Goal: Use online tool/utility: Use online tool/utility

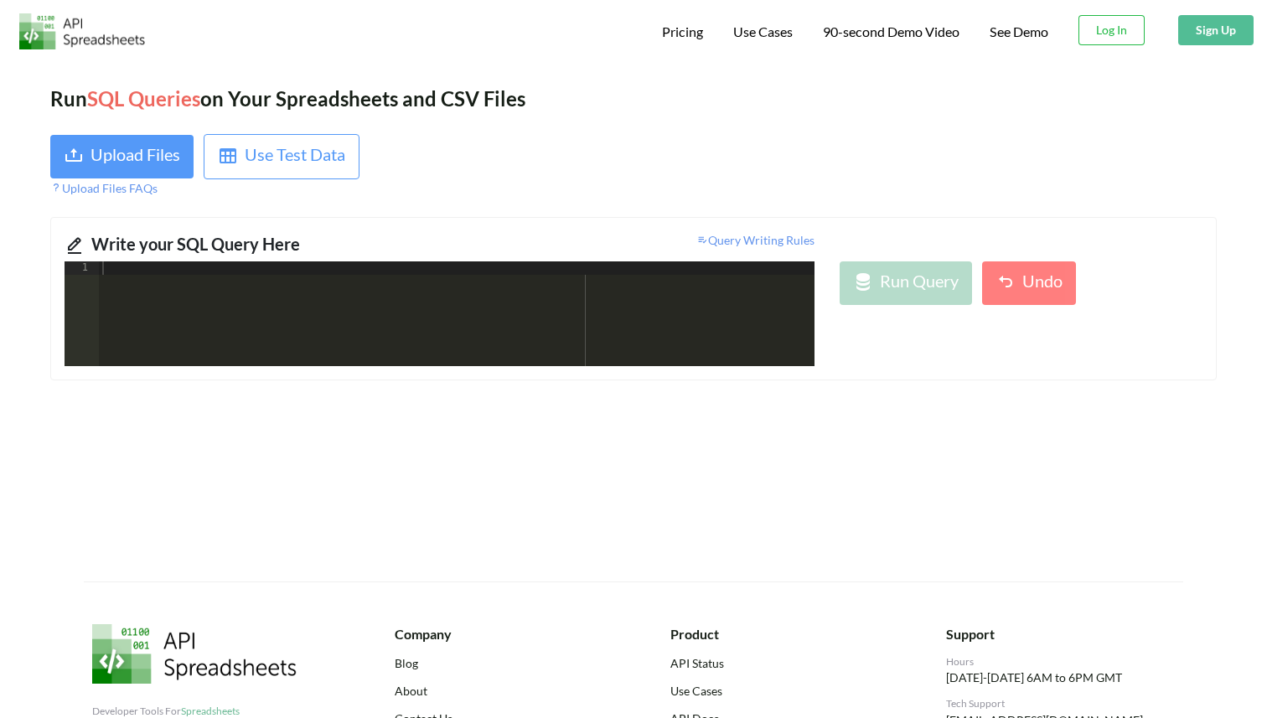
click at [422, 305] on div at bounding box center [456, 327] width 715 height 132
click at [157, 157] on div "Upload Files" at bounding box center [135, 157] width 90 height 30
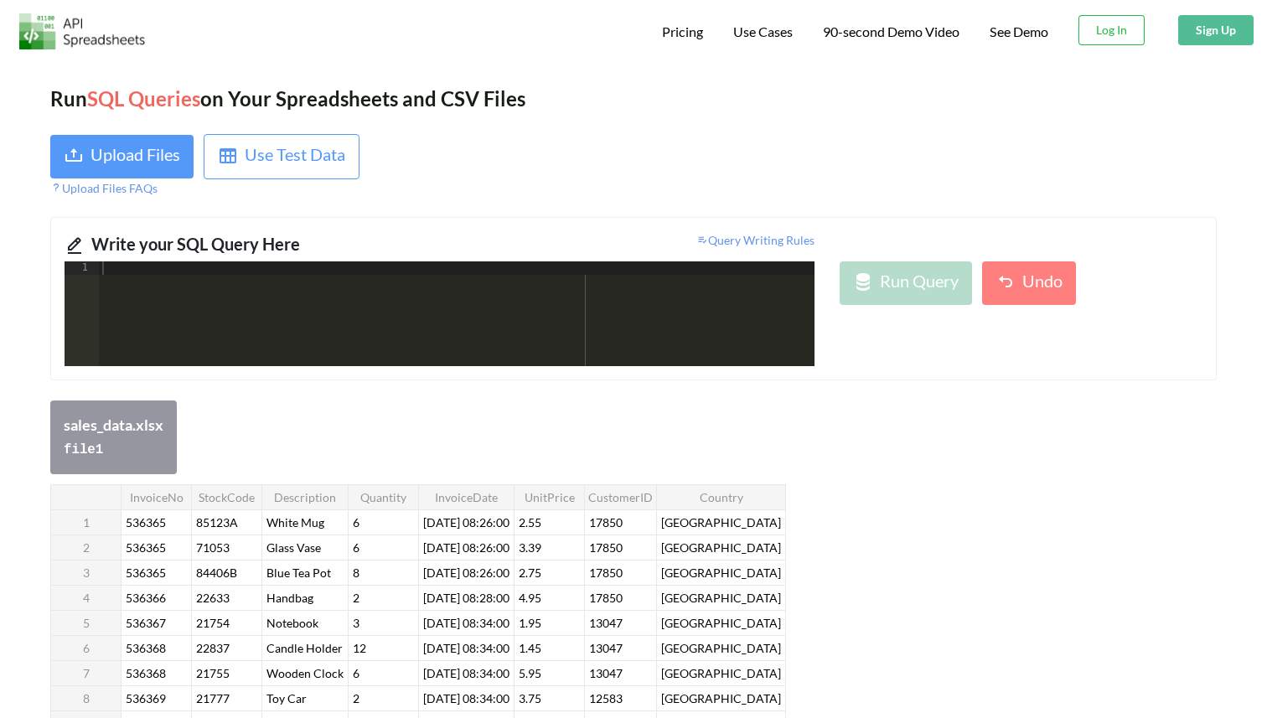
click at [400, 304] on div at bounding box center [456, 327] width 715 height 132
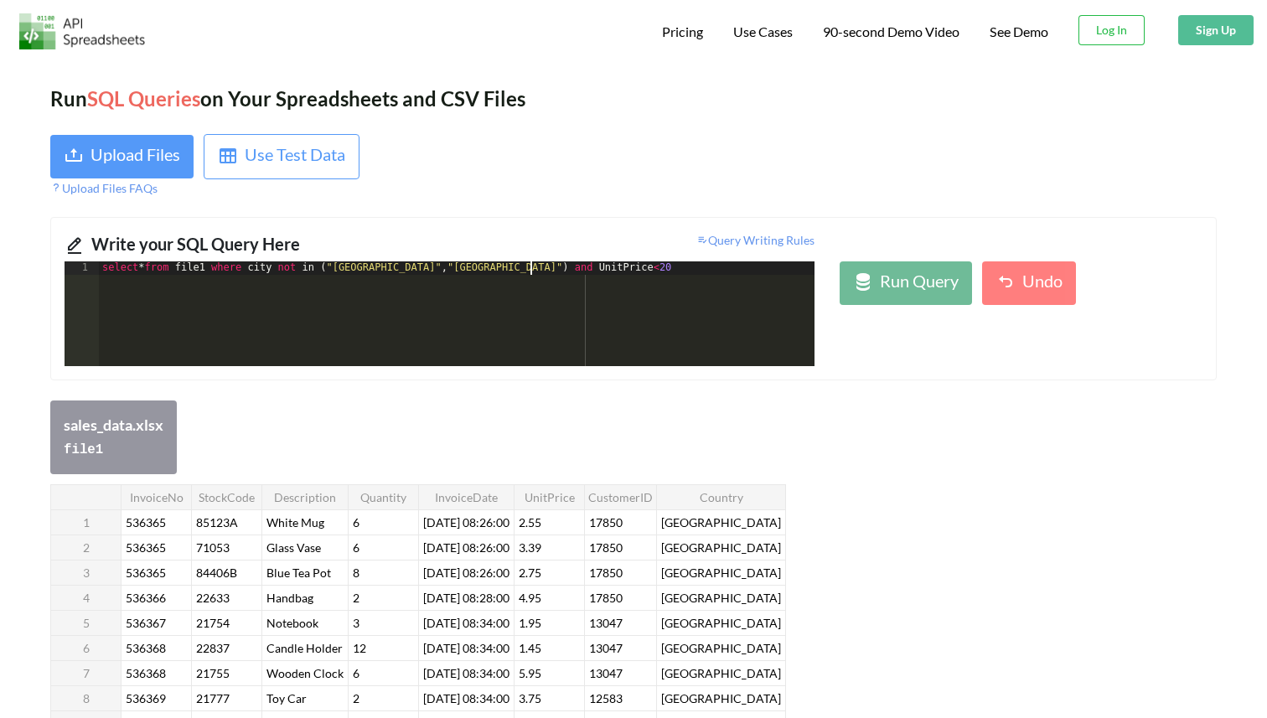
click at [531, 268] on div "select * from file1 where city not in ( "[GEOGRAPHIC_DATA]" , "[GEOGRAPHIC_DATA…" at bounding box center [456, 327] width 715 height 132
click at [715, 270] on div "select * from file1 where city not in ( "[GEOGRAPHIC_DATA]" , "[GEOGRAPHIC_DATA…" at bounding box center [456, 327] width 715 height 132
click at [529, 272] on div "select * from file1 where city not in ( "[GEOGRAPHIC_DATA]" , "[GEOGRAPHIC_DATA…" at bounding box center [456, 327] width 715 height 132
click at [724, 270] on div "select * from file1 where city not in ( "[GEOGRAPHIC_DATA]" , "[GEOGRAPHIC_DATA…" at bounding box center [456, 327] width 715 height 132
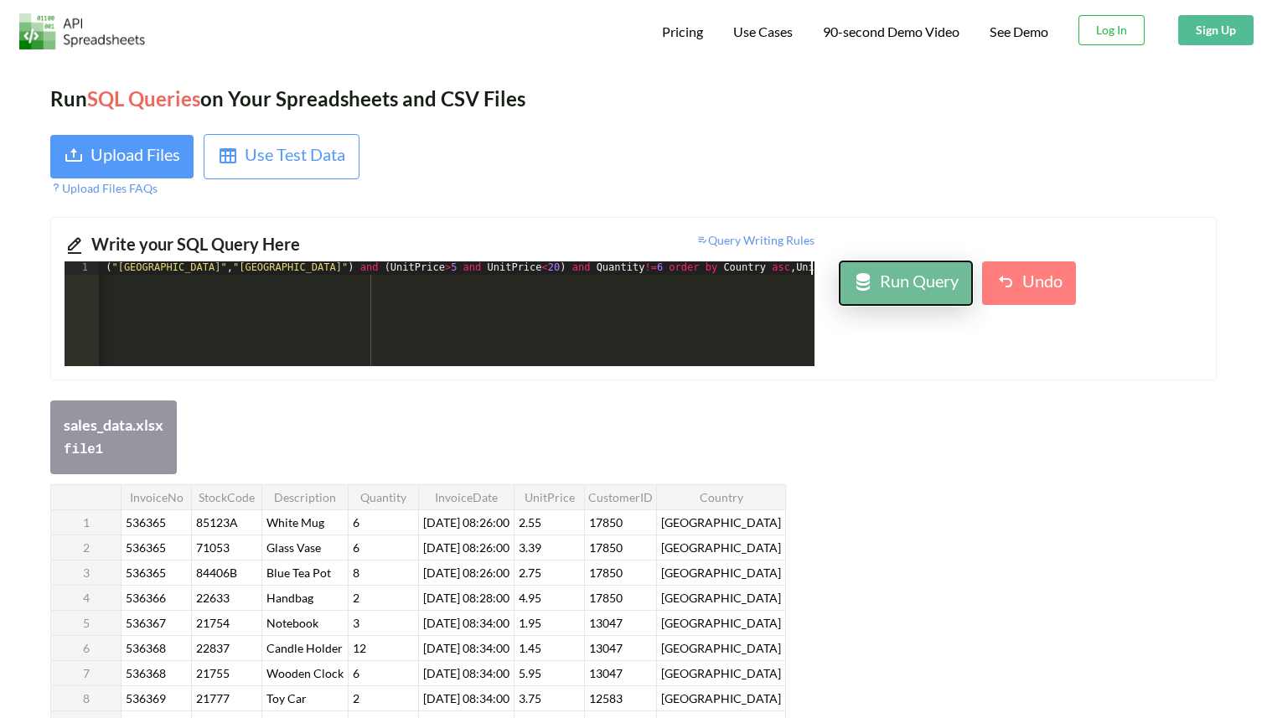
click at [919, 278] on div "Run Query" at bounding box center [919, 283] width 79 height 30
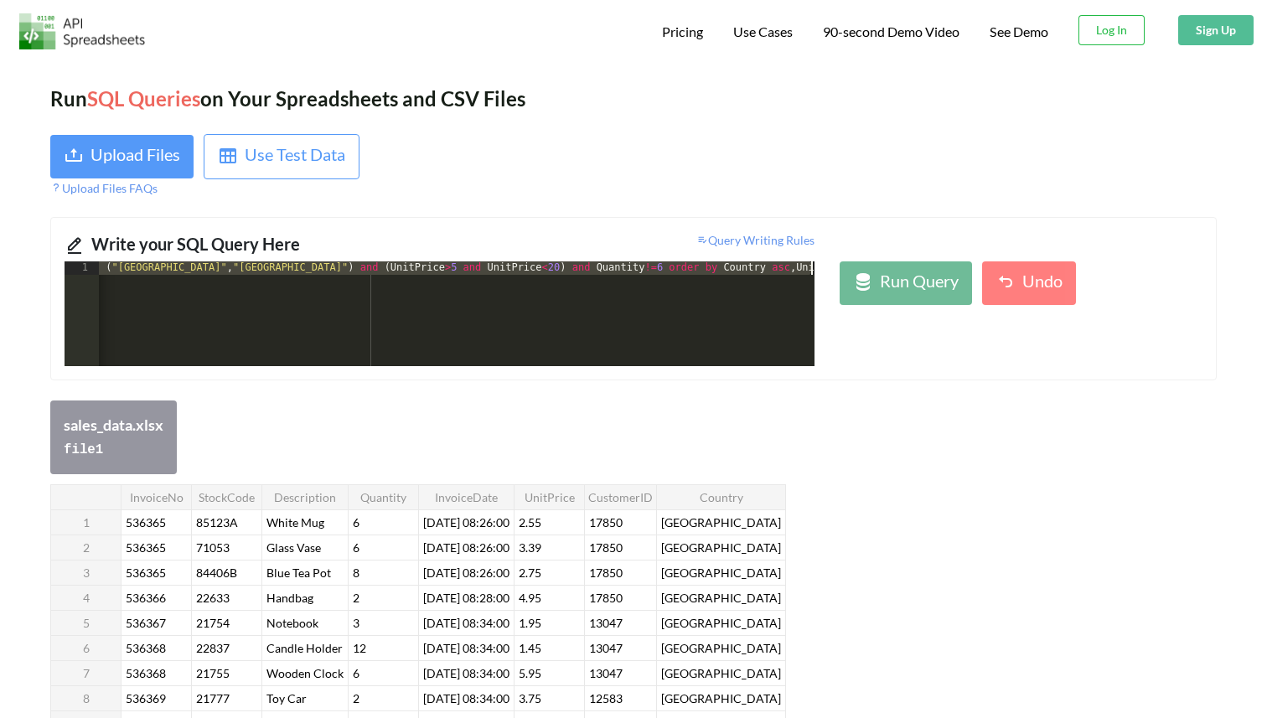
drag, startPoint x: 221, startPoint y: 275, endPoint x: 834, endPoint y: 268, distance: 612.4
click at [834, 268] on div "1 select * from file1 where city not in ( "[GEOGRAPHIC_DATA]" , "[GEOGRAPHIC_DA…" at bounding box center [633, 313] width 1163 height 105
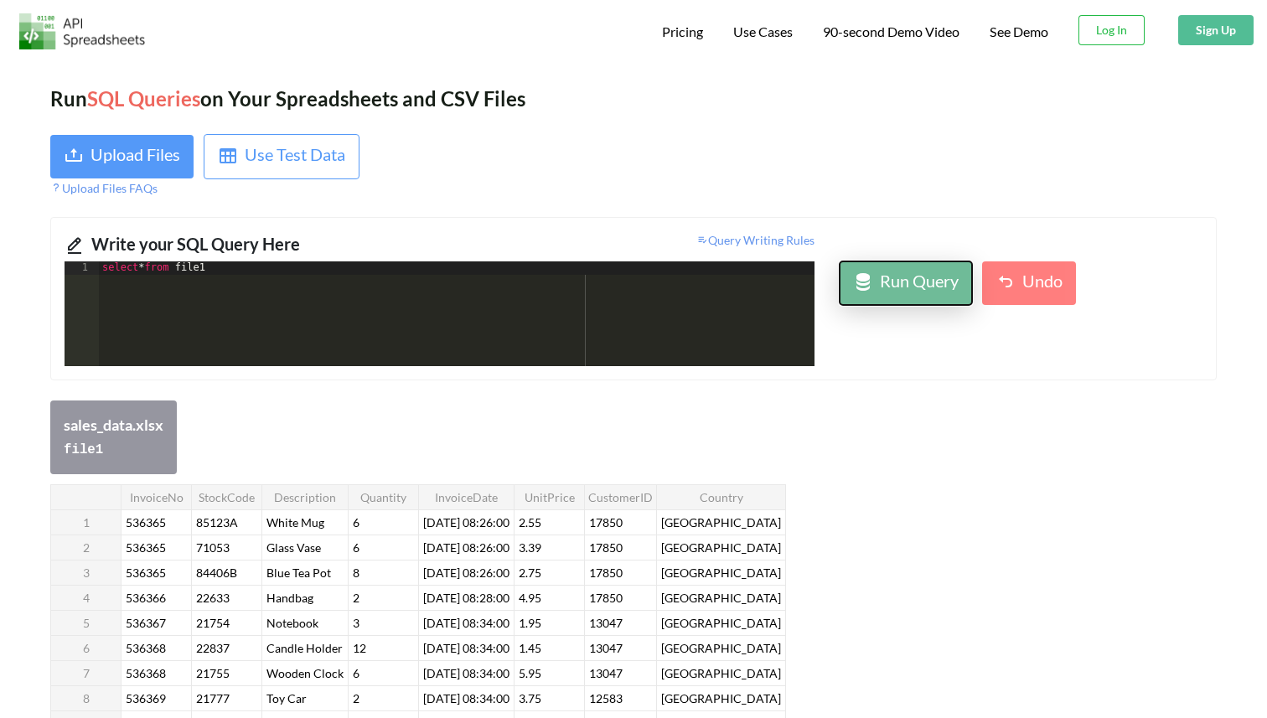
click at [904, 283] on div "Run Query" at bounding box center [919, 283] width 79 height 30
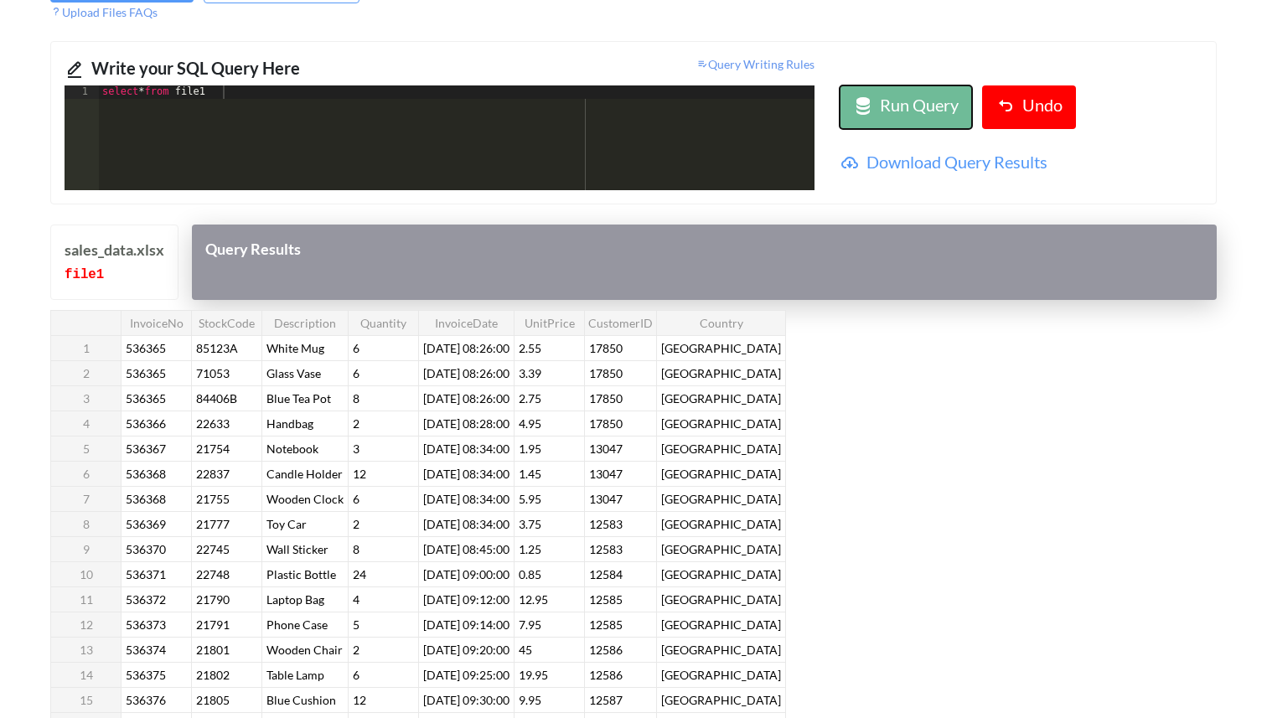
scroll to position [181, 0]
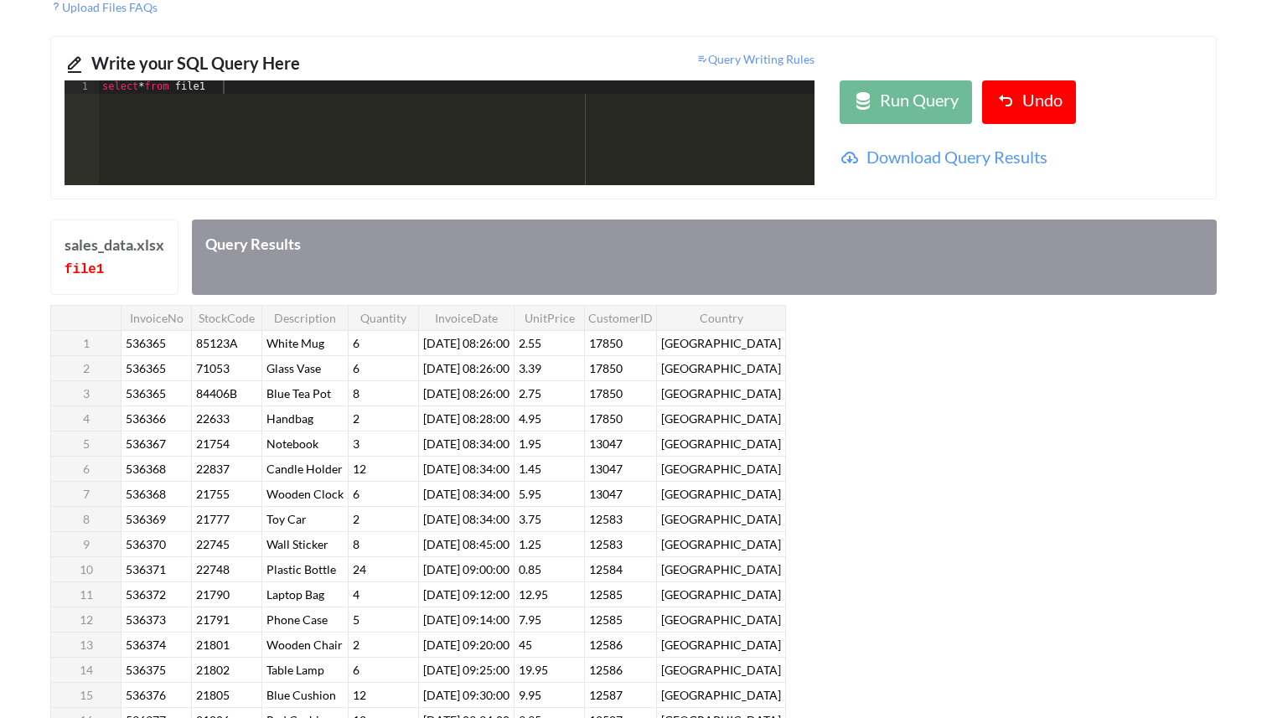
click at [292, 94] on div "select * from file1" at bounding box center [456, 146] width 715 height 132
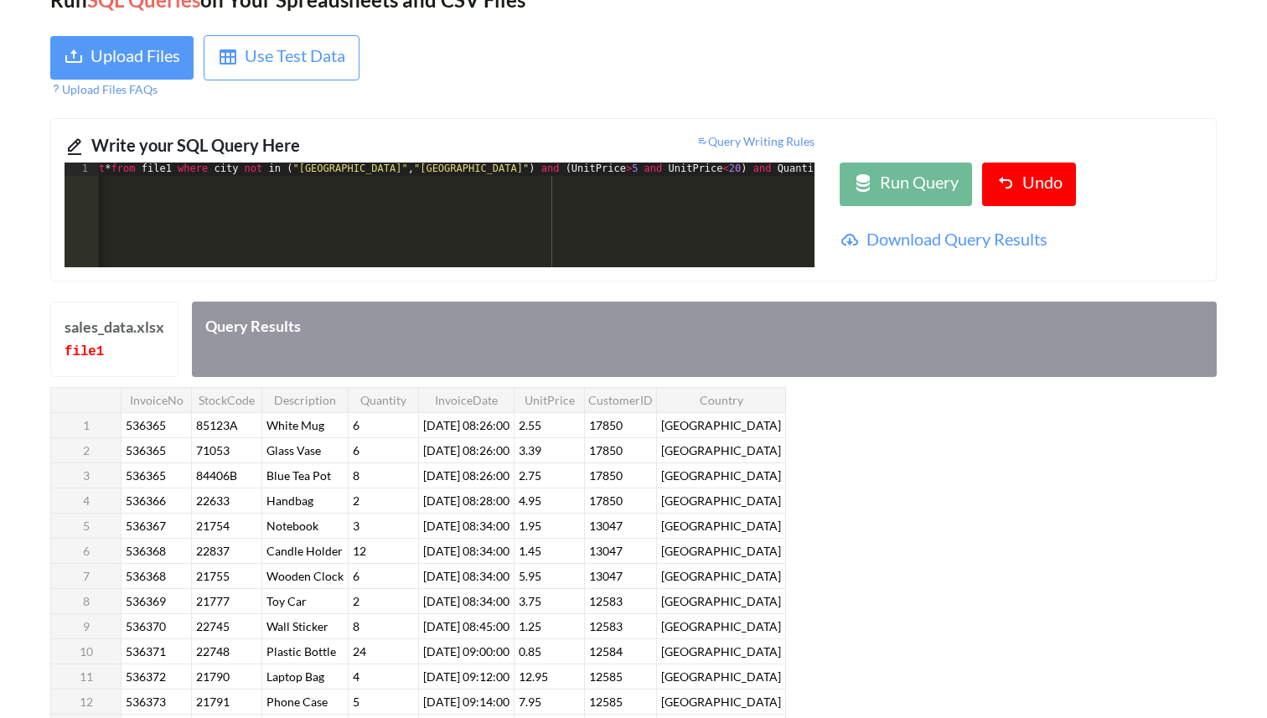
scroll to position [0, 0]
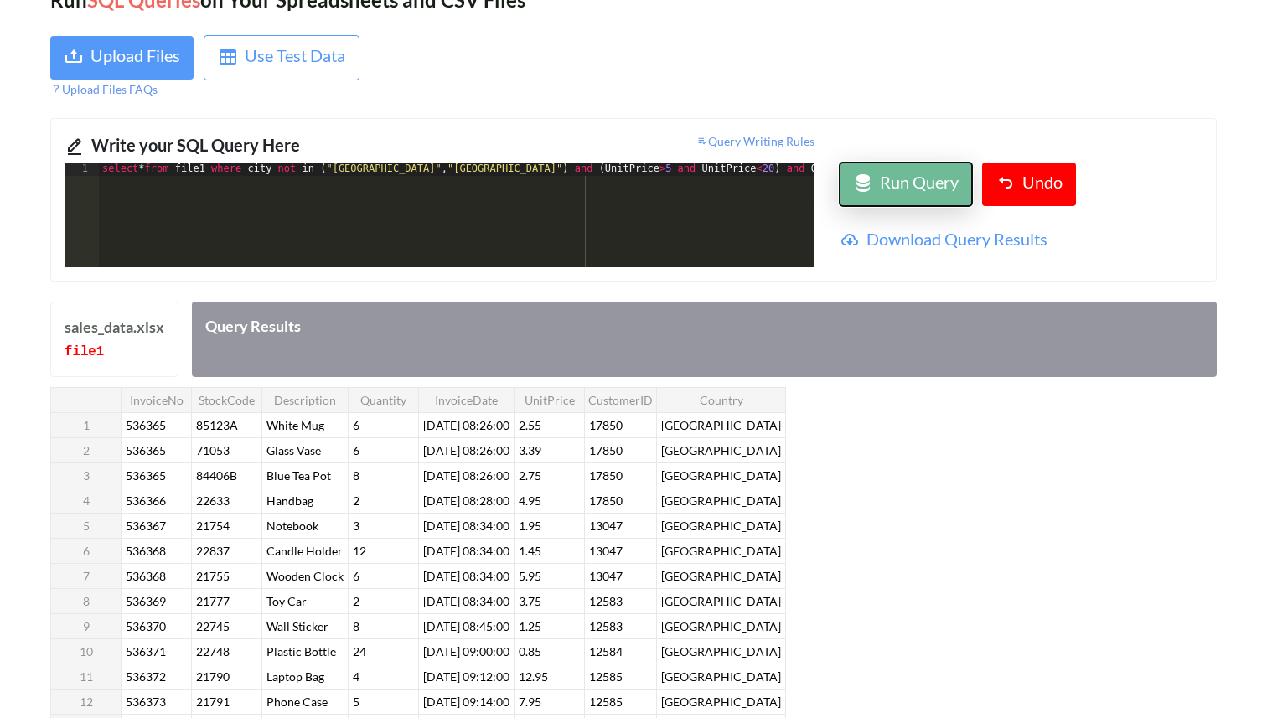
click at [911, 183] on div "Run Query" at bounding box center [919, 184] width 79 height 30
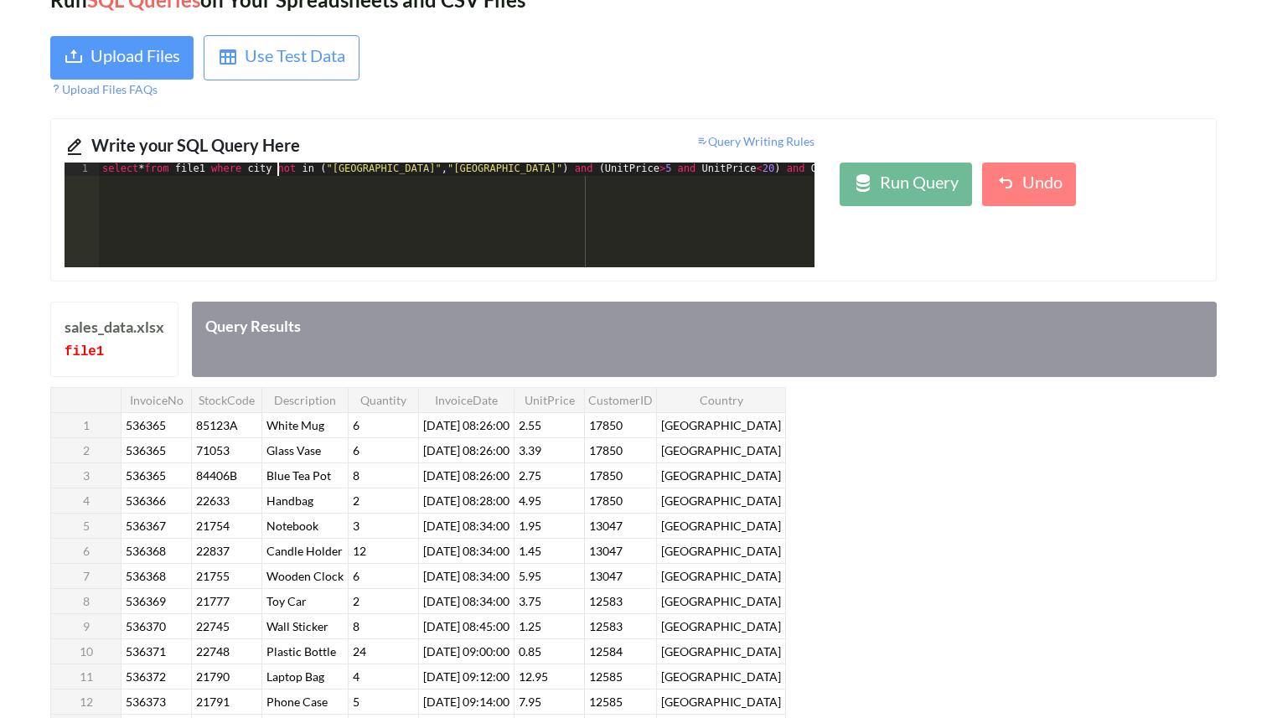
click at [278, 175] on div "select * from file1 where city not in ( "[GEOGRAPHIC_DATA]" , "[GEOGRAPHIC_DATA…" at bounding box center [564, 229] width 930 height 132
click at [912, 188] on div "Run Query" at bounding box center [919, 184] width 79 height 30
click at [356, 176] on div "select * from file1 where Country not in ( "[GEOGRAPHIC_DATA]" , "[GEOGRAPHIC_D…" at bounding box center [573, 229] width 948 height 132
click at [849, 200] on button "Run Query" at bounding box center [905, 185] width 132 height 44
drag, startPoint x: 357, startPoint y: 173, endPoint x: 301, endPoint y: 170, distance: 56.2
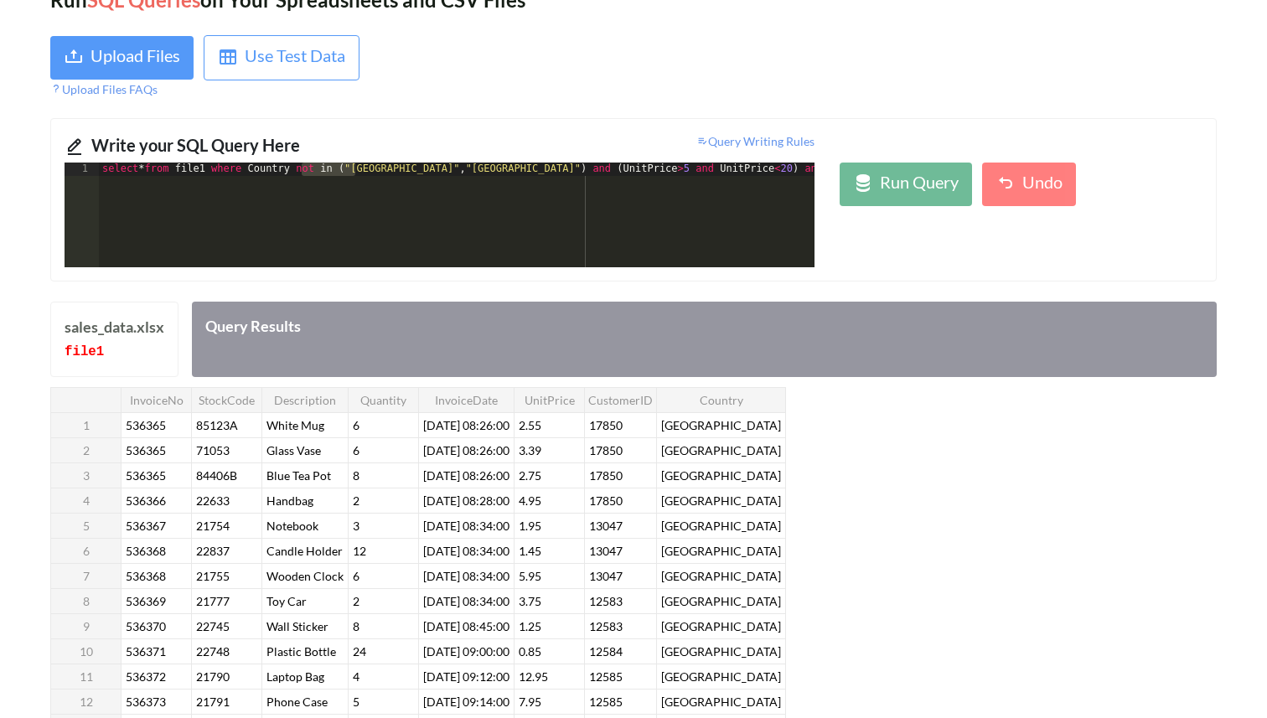
click at [301, 170] on div "select * from file1 where Country not in ( "[GEOGRAPHIC_DATA]" , "[GEOGRAPHIC_D…" at bounding box center [573, 229] width 948 height 132
drag, startPoint x: 480, startPoint y: 175, endPoint x: 407, endPoint y: 173, distance: 72.9
click at [407, 173] on div "select * from file1 where Country != "[GEOGRAPHIC_DATA]" , "[GEOGRAPHIC_DATA]" …" at bounding box center [552, 229] width 906 height 132
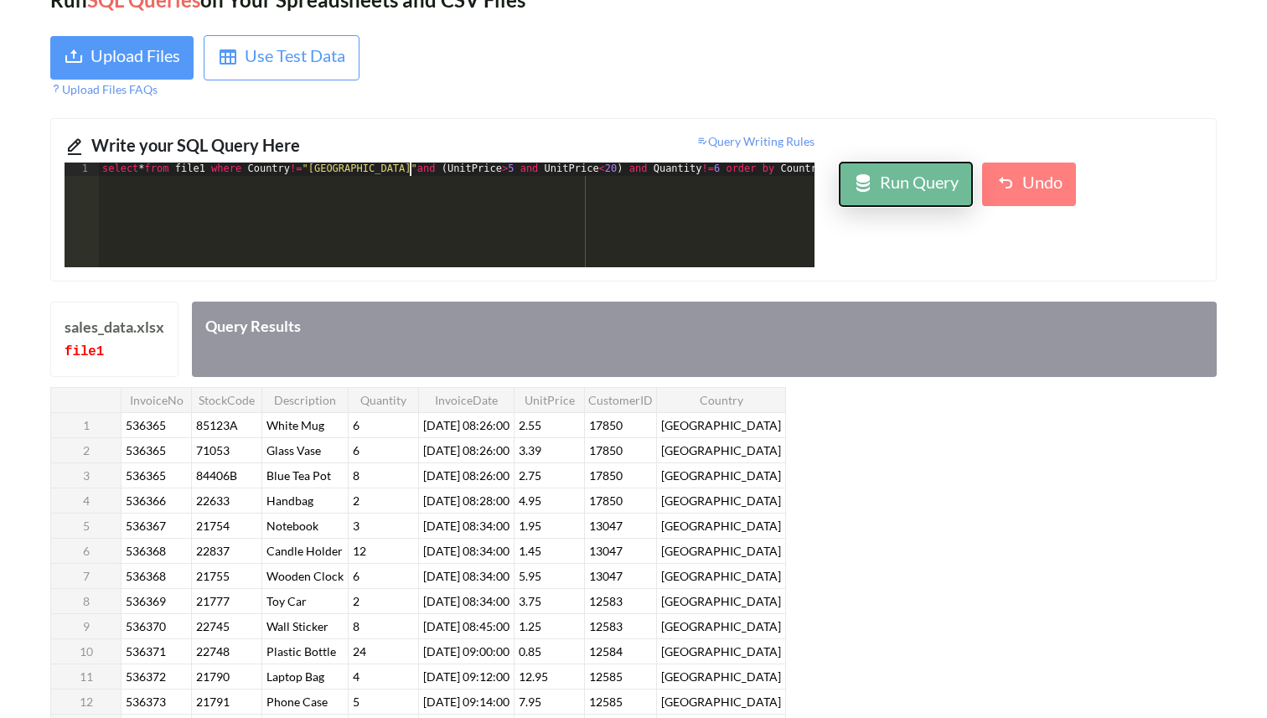
click at [920, 168] on button "Run Query" at bounding box center [905, 185] width 132 height 44
click at [411, 176] on div "select * from file1 where Country != "[GEOGRAPHIC_DATA]" and ( UnitPrice > 5 an…" at bounding box center [516, 229] width 834 height 132
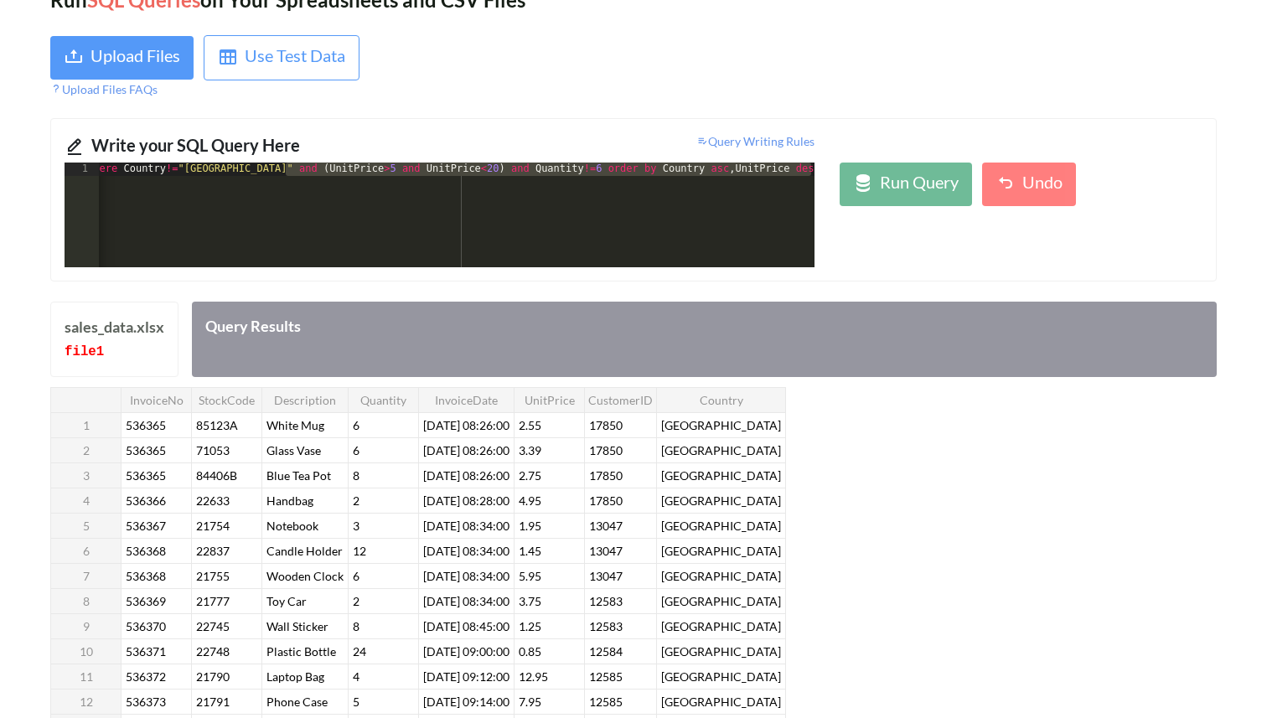
drag, startPoint x: 407, startPoint y: 175, endPoint x: 253, endPoint y: 179, distance: 154.2
click at [253, 179] on div "select * from file1 where Country != "[GEOGRAPHIC_DATA]" and ( UnitPrice > 5 an…" at bounding box center [394, 229] width 839 height 132
click at [330, 209] on div "select * from file1 where Country != "[GEOGRAPHIC_DATA]" and ( UnitPrice > 5 an…" at bounding box center [394, 229] width 839 height 132
drag, startPoint x: 259, startPoint y: 174, endPoint x: 315, endPoint y: 178, distance: 56.3
click at [315, 178] on div "select * from file1 where Country != "[GEOGRAPHIC_DATA]" and ( UnitPrice > 5 an…" at bounding box center [394, 229] width 839 height 132
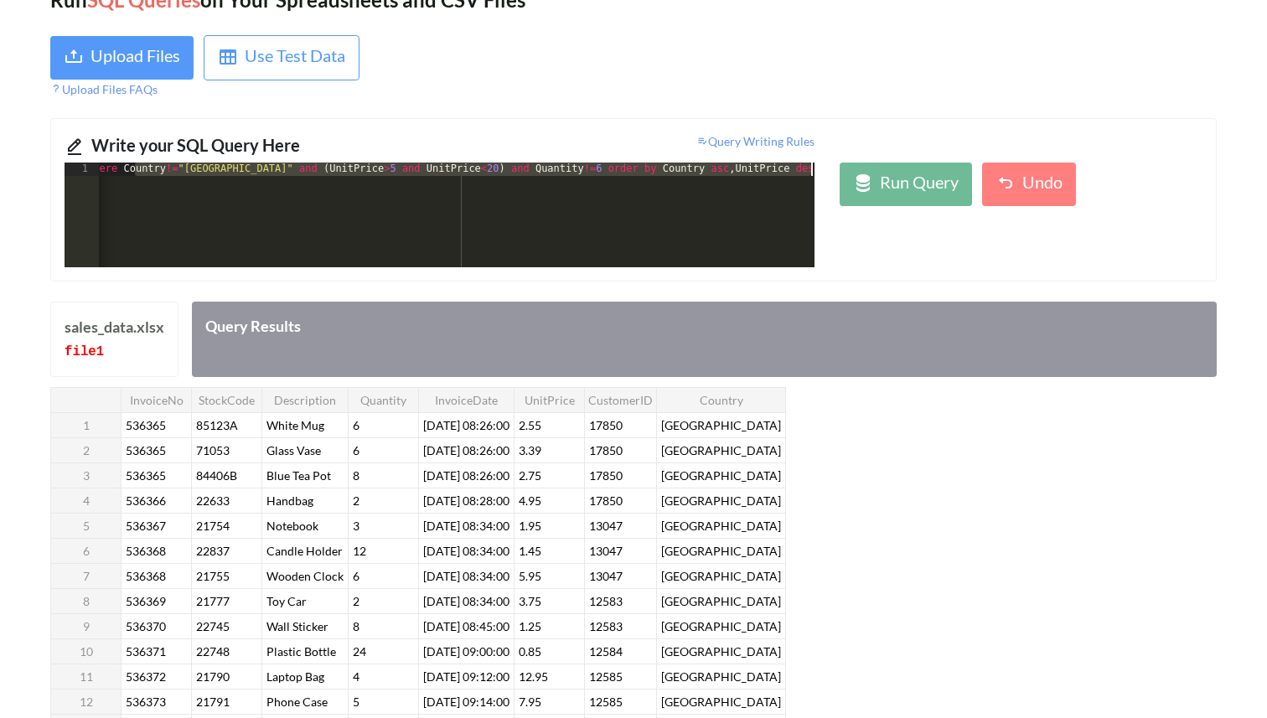
click at [570, 199] on div "select * from file1 where Country != "[GEOGRAPHIC_DATA]" and ( UnitPrice > 5 an…" at bounding box center [394, 229] width 839 height 132
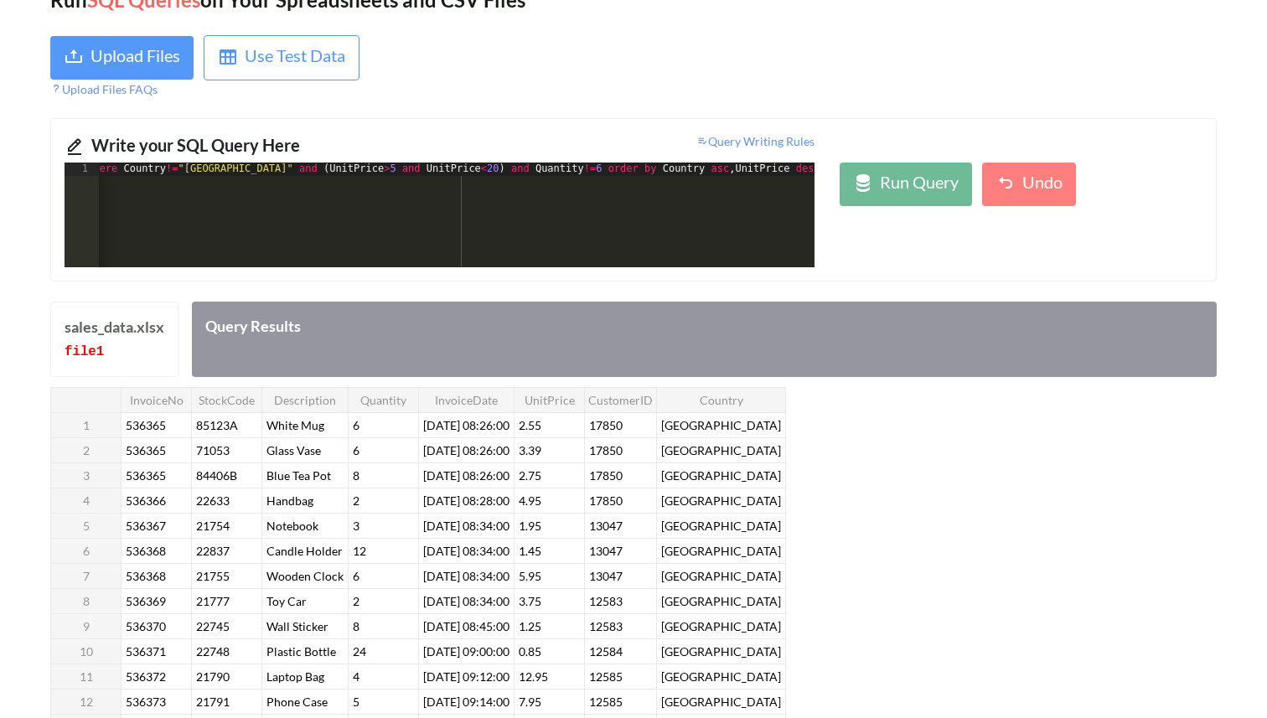
click at [316, 174] on div "select * from file1 where Country != "[GEOGRAPHIC_DATA]" and ( UnitPrice > 5 an…" at bounding box center [394, 229] width 839 height 132
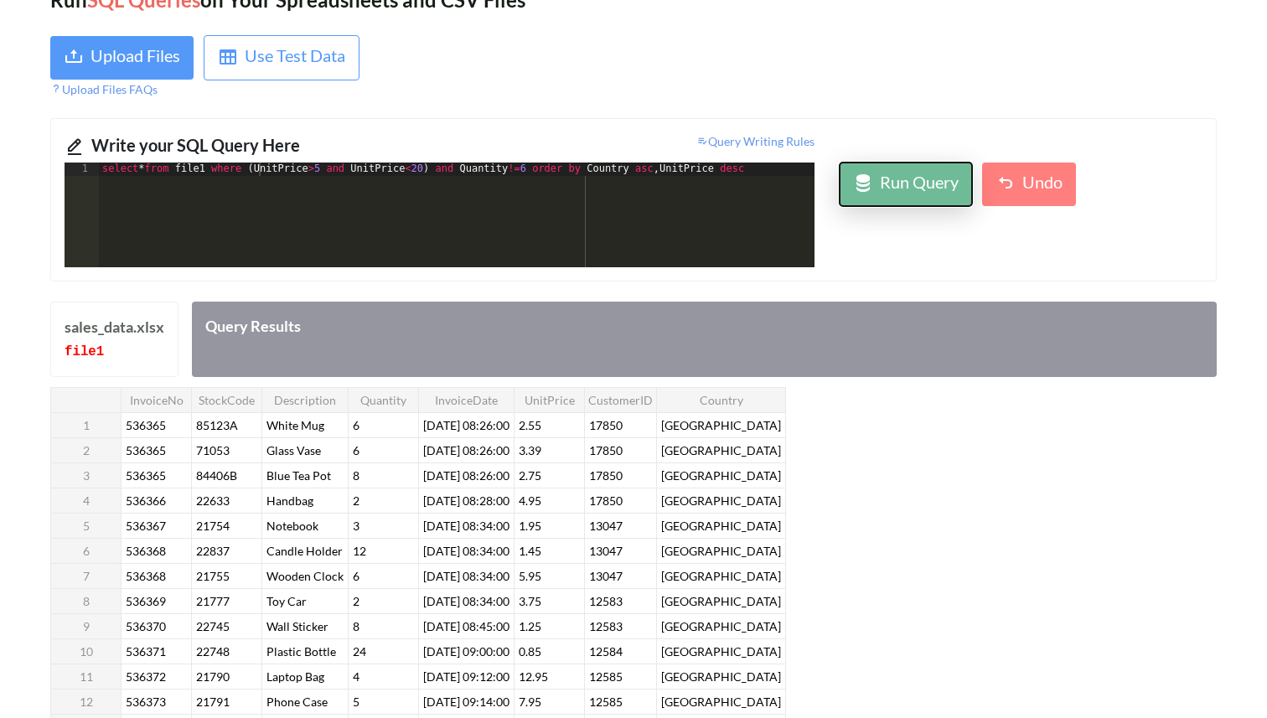
click at [875, 187] on div "Run Query" at bounding box center [906, 184] width 106 height 30
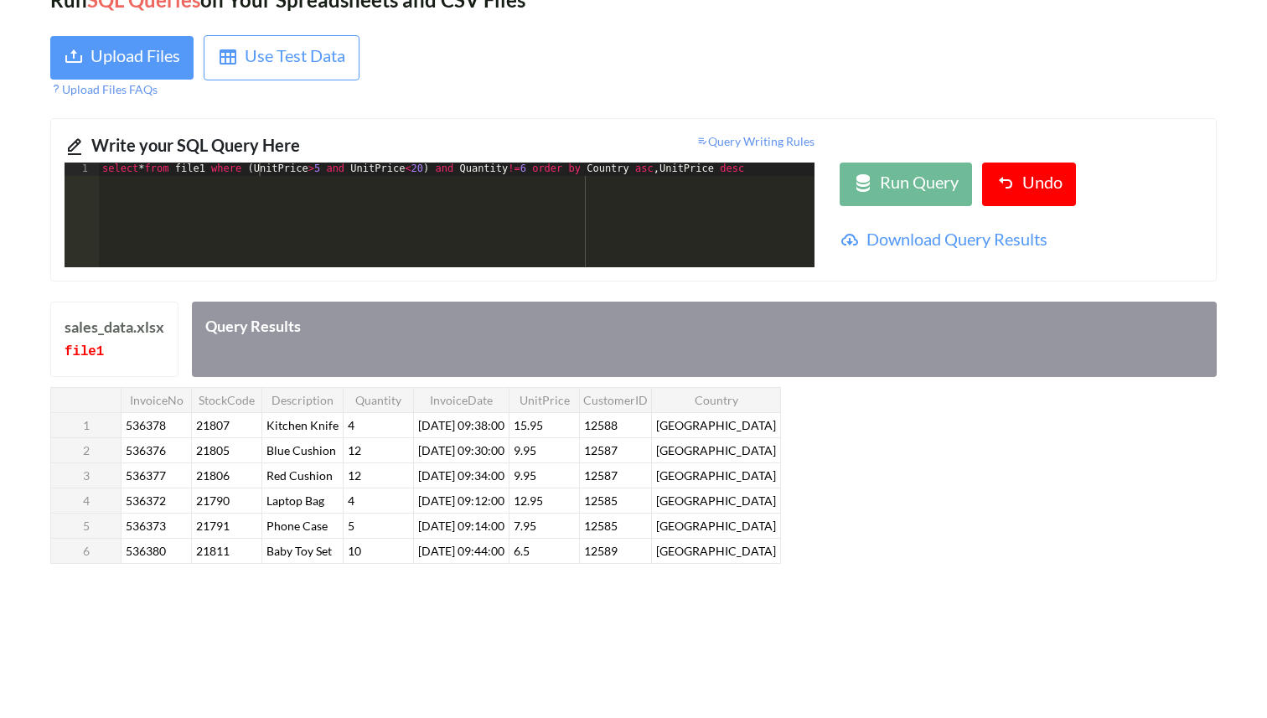
click at [249, 192] on div "select * from file1 where ( UnitPrice > 5 and UnitPrice < 20 ) and Quantity != …" at bounding box center [456, 229] width 715 height 132
click at [331, 218] on div "select * from file1 where Country not in ( "[GEOGRAPHIC_DATA]" , "[GEOGRAPHIC_D…" at bounding box center [573, 229] width 948 height 132
click at [556, 205] on div "select * from file1 where Country not in ( "[GEOGRAPHIC_DATA]" , "[GEOGRAPHIC_D…" at bounding box center [341, 229] width 948 height 132
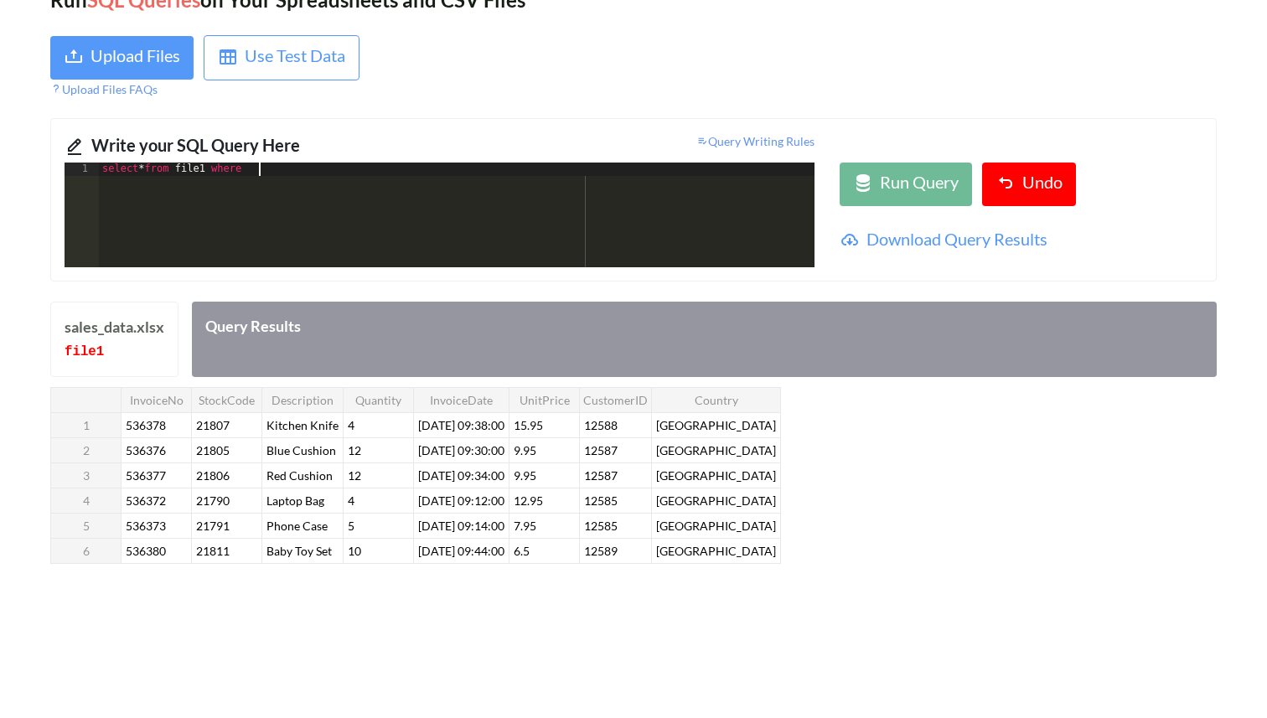
click at [373, 187] on div "select * from file1 where" at bounding box center [456, 229] width 715 height 132
click at [365, 267] on div "Write your SQL Query Here Query Writing Rules 1 select * from file1 where XXXXX…" at bounding box center [633, 199] width 1166 height 163
